Goal: Task Accomplishment & Management: Use online tool/utility

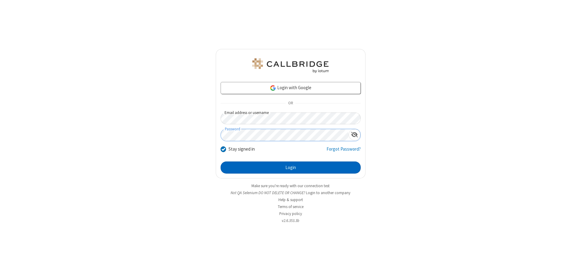
click at [290, 168] on button "Login" at bounding box center [291, 168] width 140 height 12
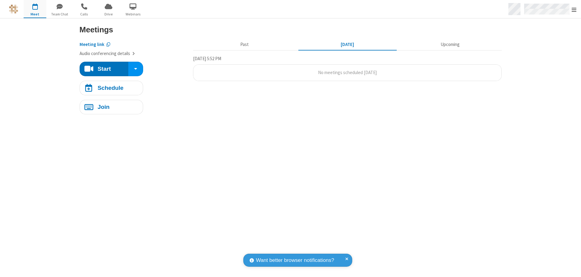
click at [574, 9] on span "Open menu" at bounding box center [574, 10] width 5 height 6
click at [108, 14] on span "Drive" at bounding box center [108, 13] width 23 height 5
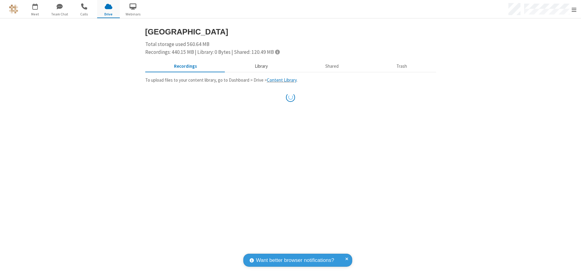
click at [258, 66] on button "Library" at bounding box center [261, 66] width 71 height 11
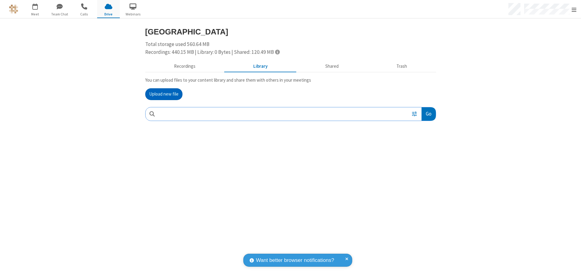
click at [164, 94] on button "Upload new file" at bounding box center [163, 94] width 37 height 12
